Goal: Information Seeking & Learning: Understand process/instructions

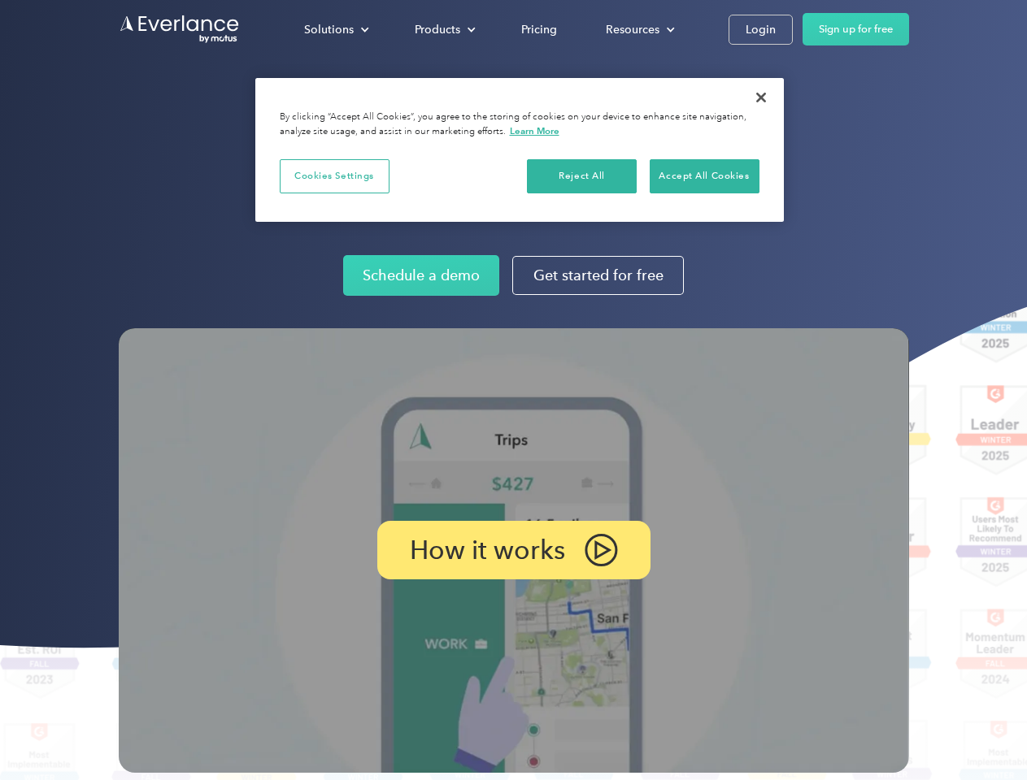
click at [513, 390] on img at bounding box center [514, 550] width 790 height 445
click at [336, 29] on div "Solutions" at bounding box center [329, 30] width 50 height 20
click at [443, 29] on div "Products" at bounding box center [438, 30] width 46 height 20
click at [638, 29] on div "Resources" at bounding box center [633, 30] width 54 height 20
click at [513, 550] on p "How it works" at bounding box center [487, 551] width 155 height 20
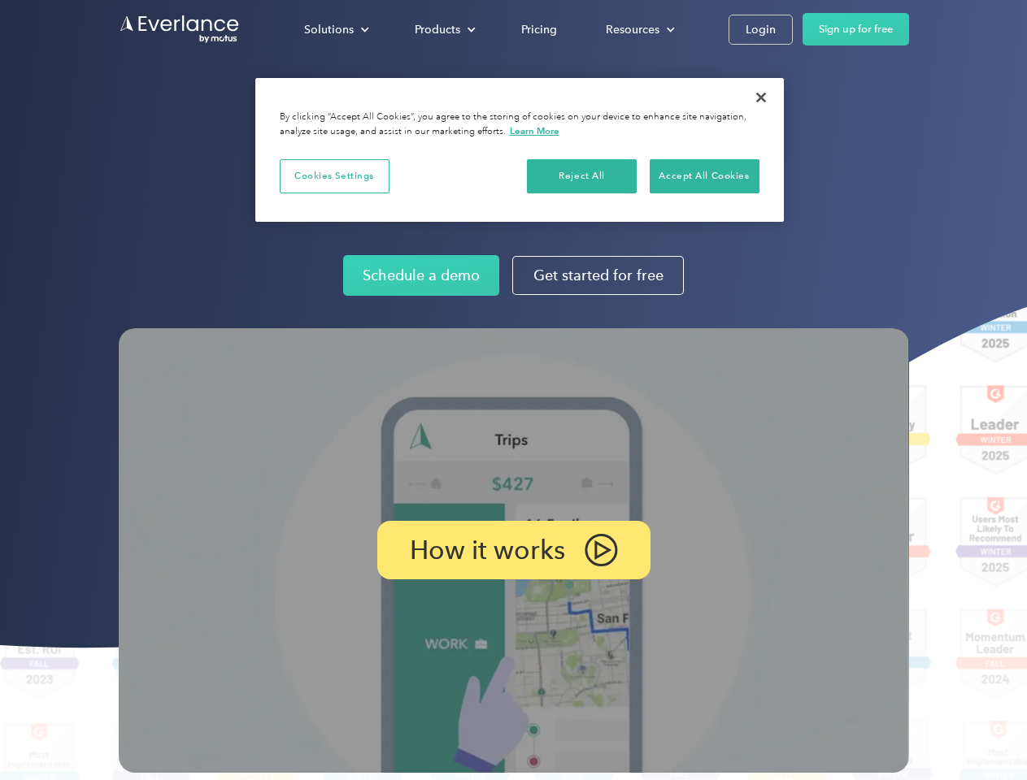
click at [334, 176] on button "Cookies Settings" at bounding box center [335, 176] width 110 height 34
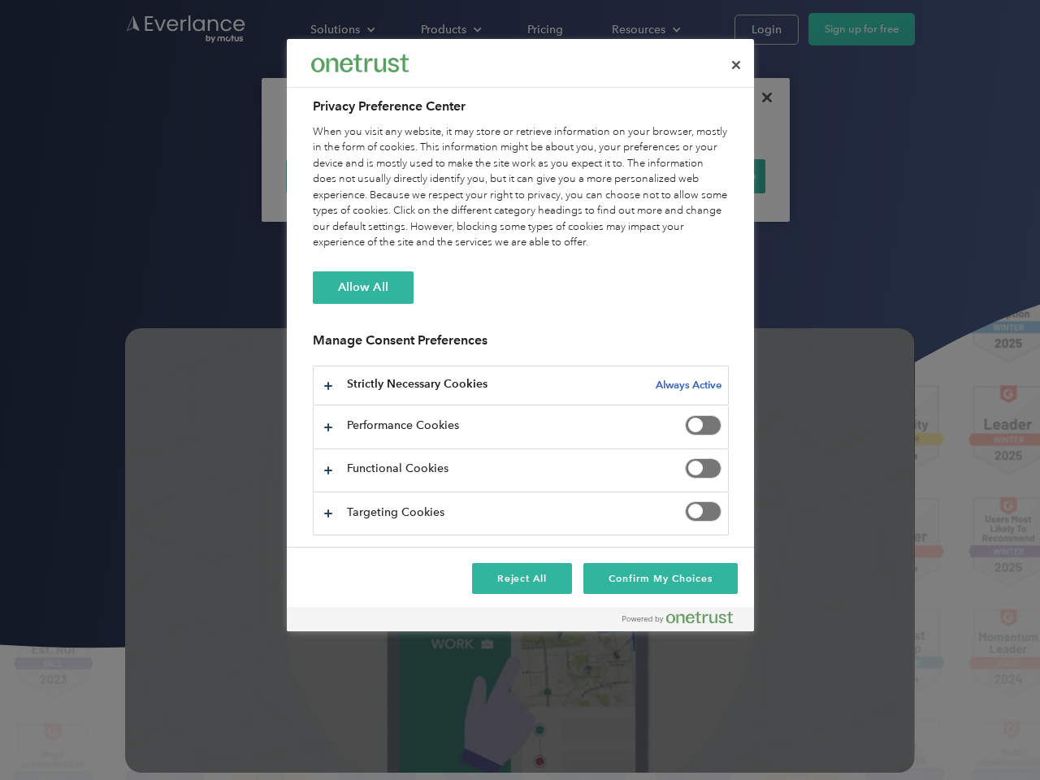
click at [582, 176] on div "When you visit any website, it may store or retrieve information on your browse…" at bounding box center [521, 187] width 416 height 127
click at [704, 176] on div "When you visit any website, it may store or retrieve information on your browse…" at bounding box center [521, 187] width 416 height 127
click at [761, 98] on div at bounding box center [520, 390] width 1040 height 780
